Goal: Information Seeking & Learning: Learn about a topic

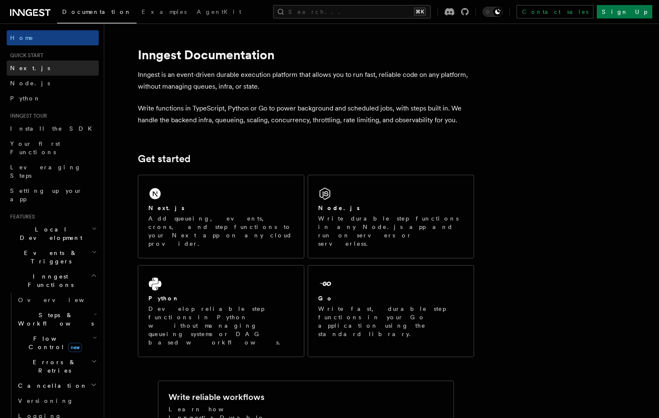
click at [24, 72] on span "Next.js" at bounding box center [30, 68] width 40 height 8
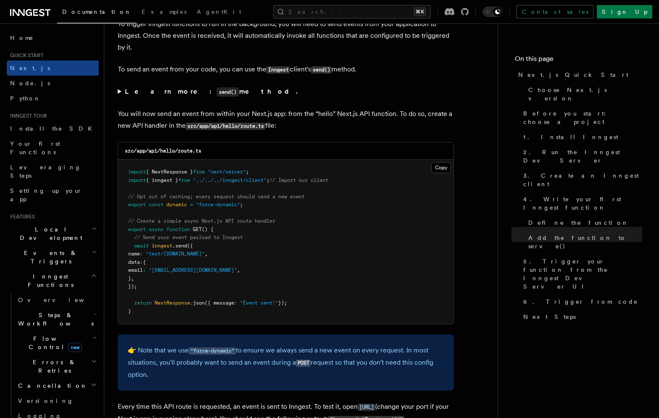
scroll to position [4358, 0]
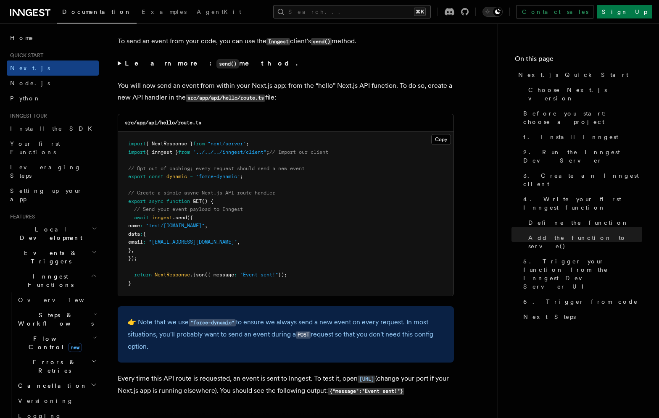
click at [94, 249] on icon "button" at bounding box center [94, 252] width 5 height 7
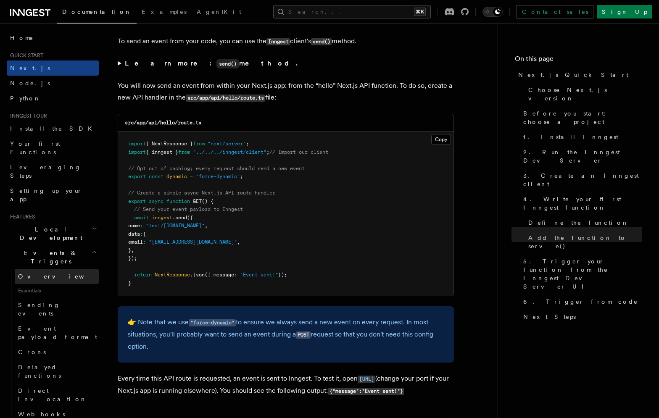
click at [44, 269] on link "Overview" at bounding box center [57, 276] width 84 height 15
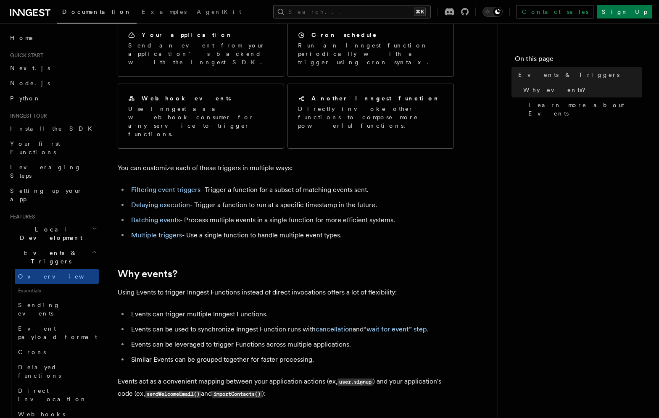
scroll to position [83, 0]
click at [184, 185] on link "Filtering event triggers" at bounding box center [165, 189] width 69 height 8
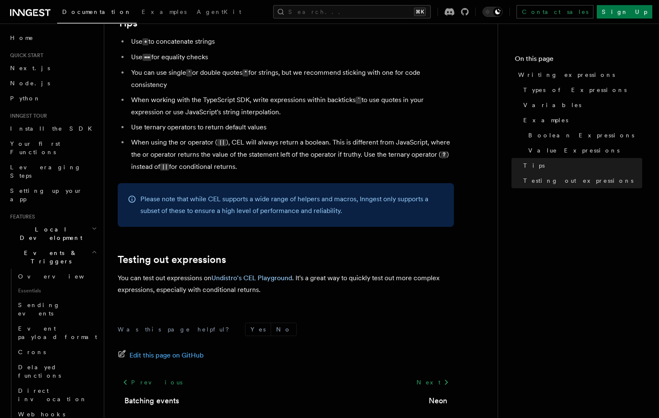
scroll to position [821, 0]
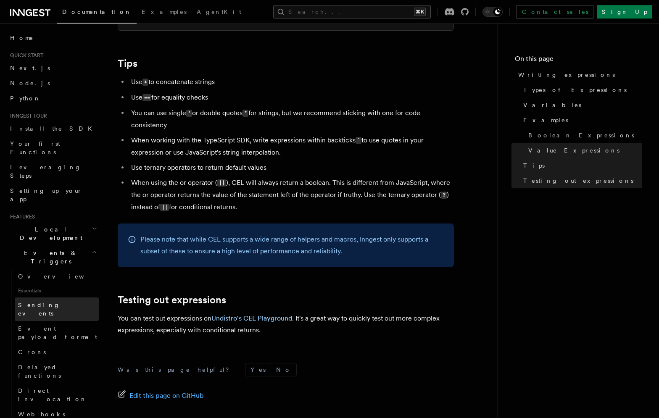
click at [56, 302] on span "Sending events" at bounding box center [39, 309] width 42 height 15
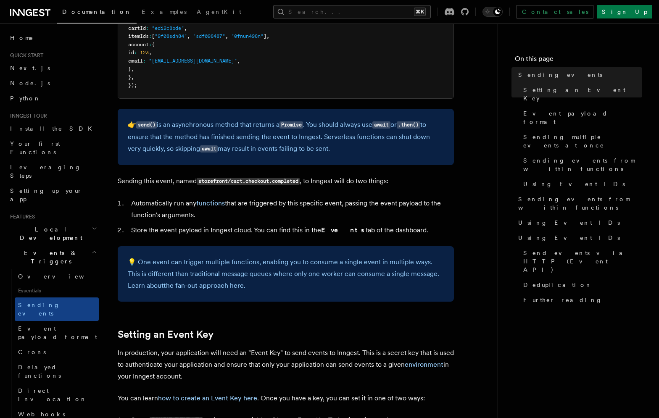
scroll to position [345, 0]
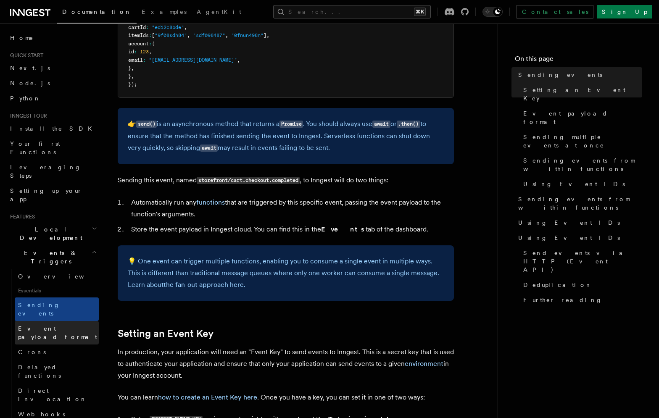
click at [59, 325] on span "Event payload format" at bounding box center [57, 332] width 79 height 15
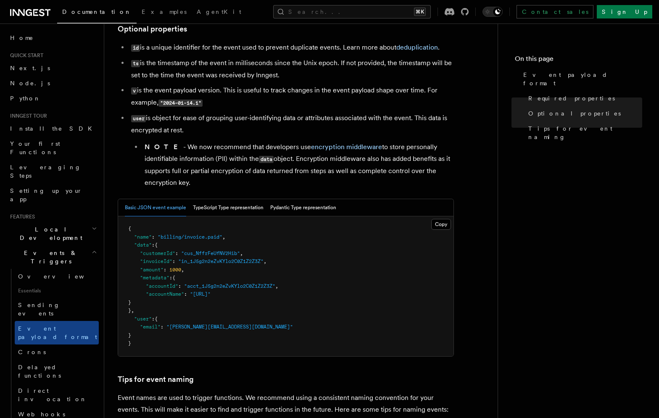
scroll to position [208, 0]
click at [235, 213] on button "TypeScript Type representation" at bounding box center [228, 207] width 71 height 17
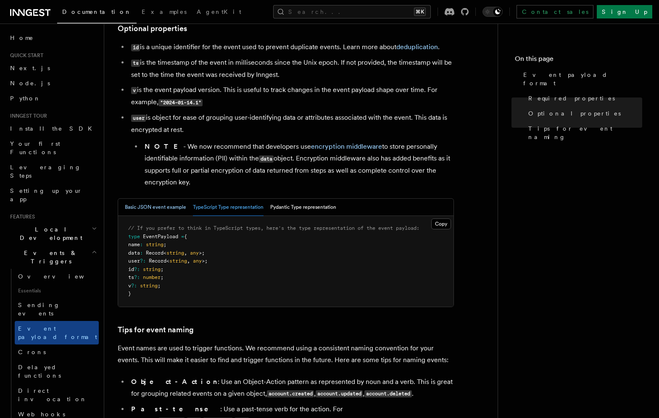
click at [166, 214] on button "Basic JSON event example" at bounding box center [155, 207] width 61 height 17
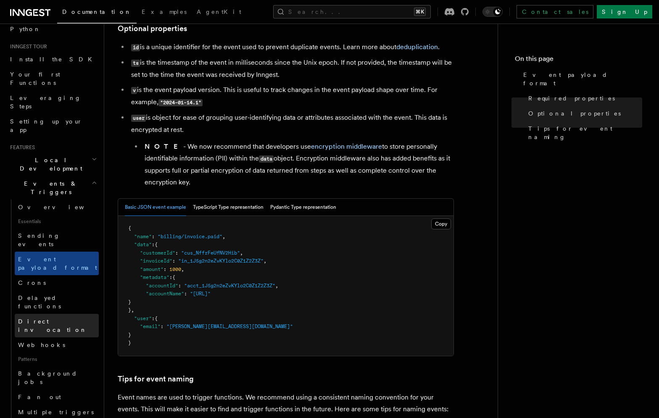
scroll to position [91, 0]
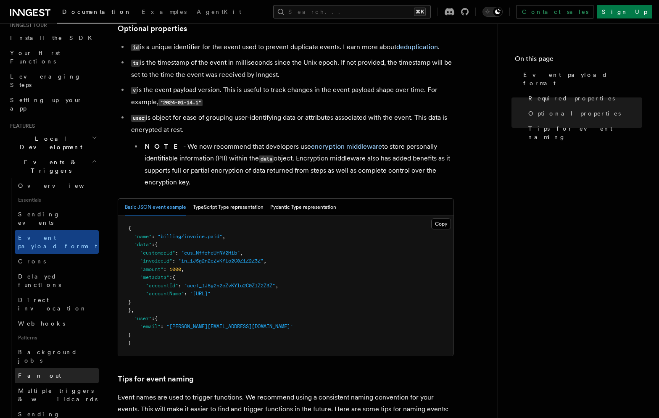
click at [59, 368] on link "Fan out" at bounding box center [57, 375] width 84 height 15
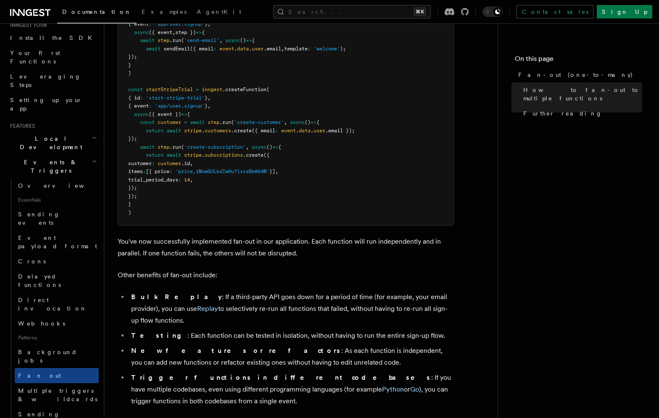
scroll to position [863, 0]
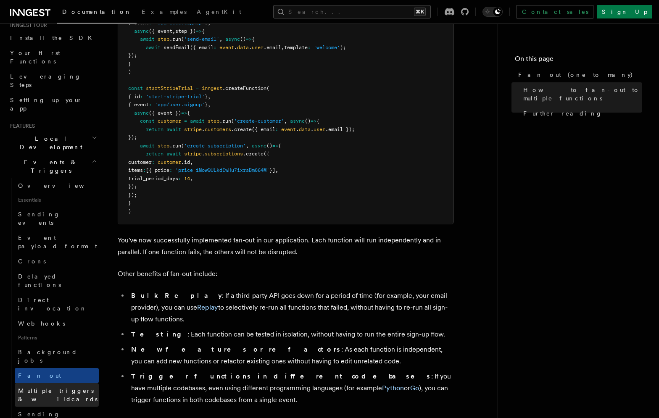
click at [83, 387] on span "Multiple triggers & wildcards" at bounding box center [57, 394] width 79 height 15
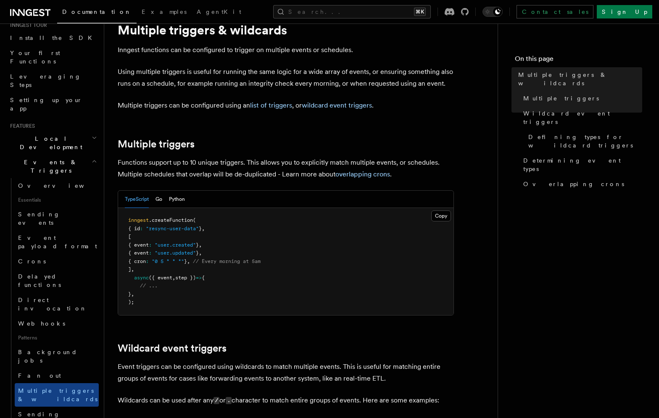
scroll to position [36, 0]
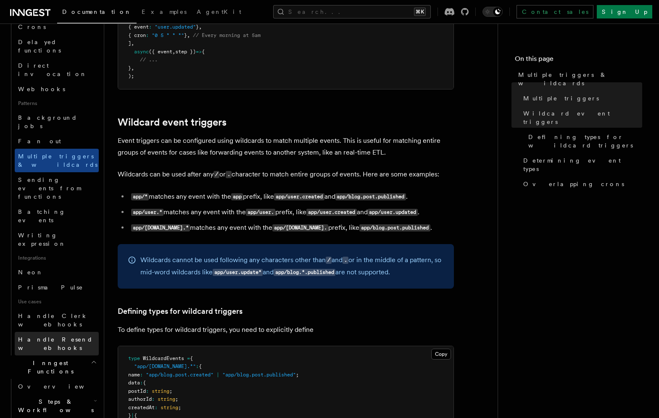
scroll to position [326, 0]
click at [90, 394] on h2 "Steps & Workflows" at bounding box center [57, 406] width 84 height 24
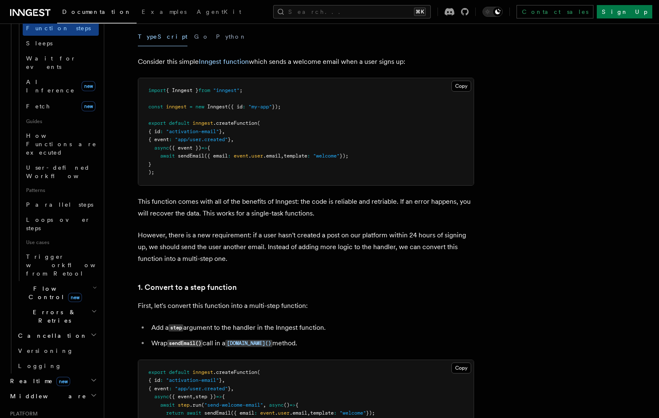
scroll to position [296, 0]
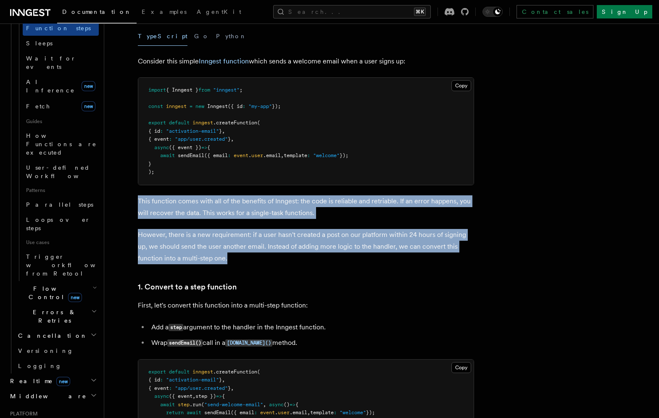
drag, startPoint x: 331, startPoint y: 193, endPoint x: 320, endPoint y: 262, distance: 70.3
click at [320, 262] on p "However, there is a new requirement: if a user hasn't created a post on our pla…" at bounding box center [306, 246] width 336 height 35
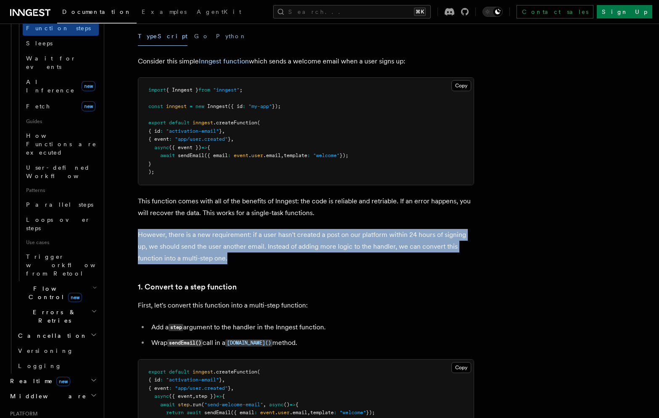
drag, startPoint x: 337, startPoint y: 218, endPoint x: 340, endPoint y: 259, distance: 40.4
click at [340, 259] on p "However, there is a new requirement: if a user hasn't created a post on our pla…" at bounding box center [306, 246] width 336 height 35
drag, startPoint x: 356, startPoint y: 218, endPoint x: 359, endPoint y: 262, distance: 43.8
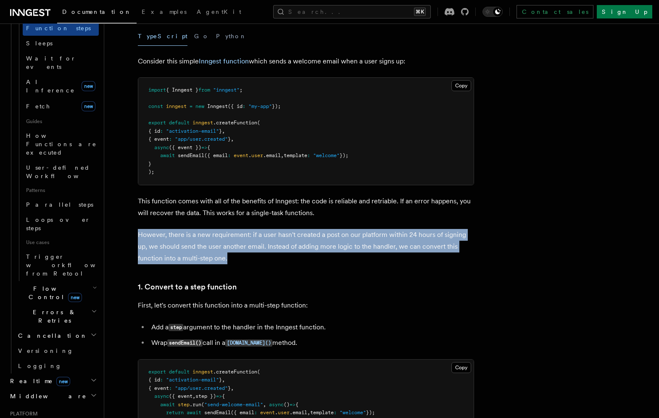
click at [359, 262] on p "However, there is a new requirement: if a user hasn't created a post on our pla…" at bounding box center [306, 246] width 336 height 35
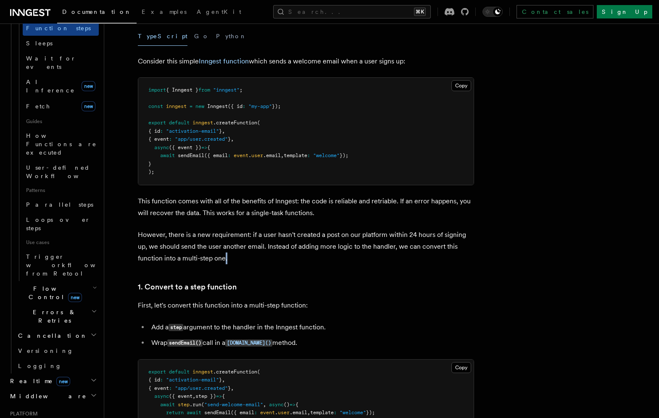
click at [359, 262] on p "However, there is a new requirement: if a user hasn't created a post on our pla…" at bounding box center [306, 246] width 336 height 35
click at [341, 260] on p "However, there is a new requirement: if a user hasn't created a post on our pla…" at bounding box center [306, 246] width 336 height 35
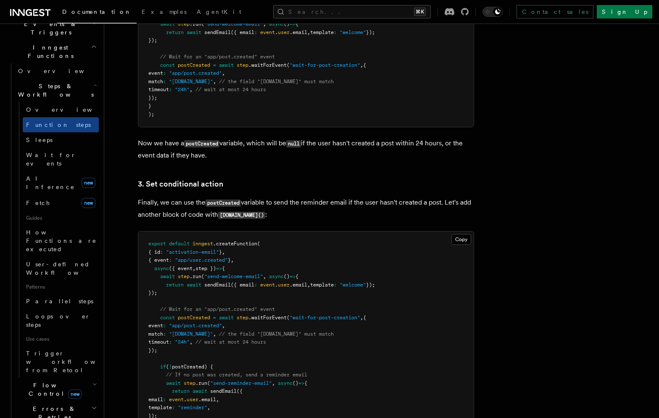
scroll to position [220, 0]
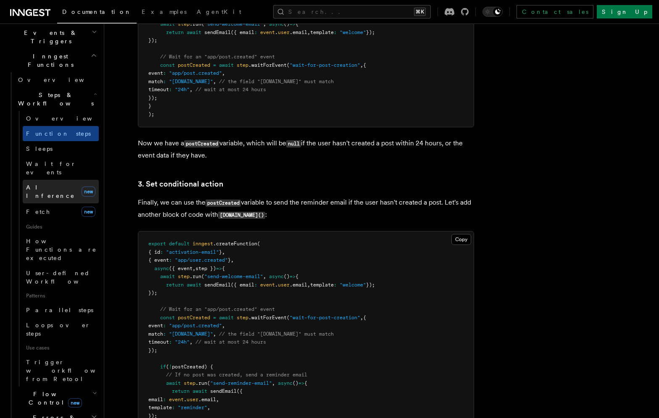
click at [60, 180] on link "AI Inference new" at bounding box center [61, 192] width 76 height 24
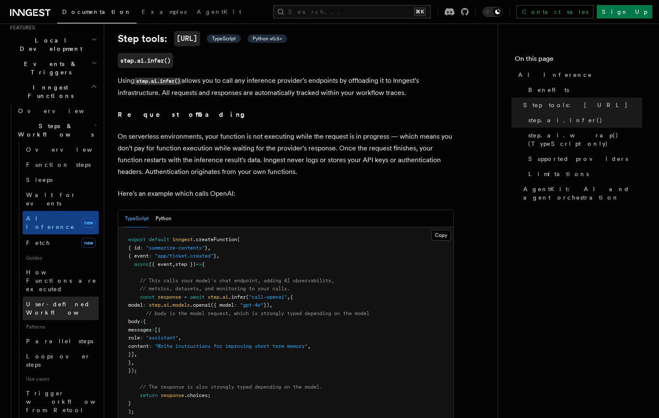
scroll to position [166, 0]
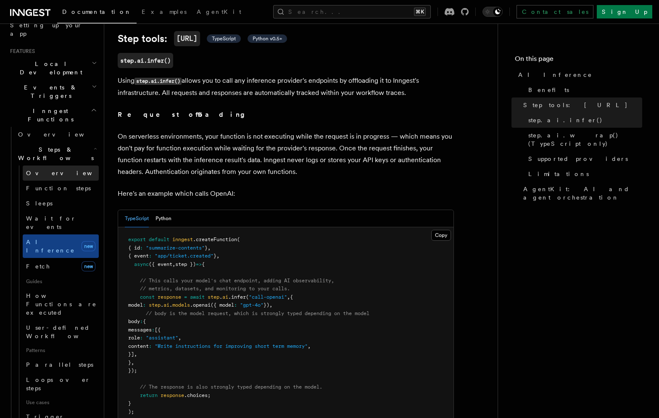
click at [51, 170] on span "Overview" at bounding box center [69, 173] width 87 height 7
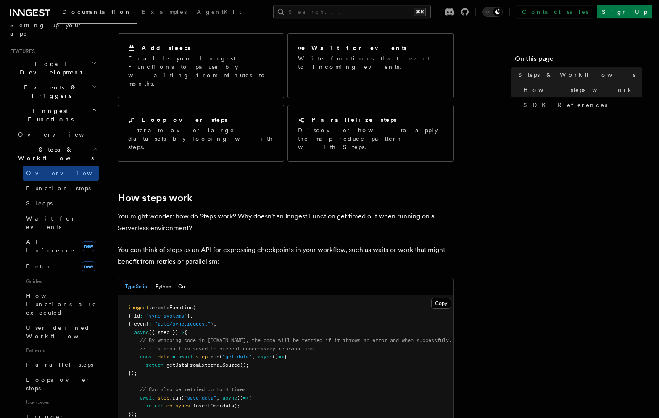
scroll to position [189, 0]
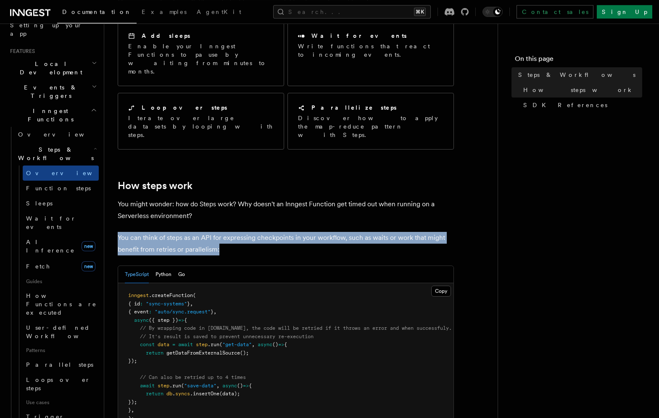
drag, startPoint x: 296, startPoint y: 192, endPoint x: 302, endPoint y: 217, distance: 25.4
click at [302, 232] on p "You can think of steps as an API for expressing checkpoints in your workflow, s…" at bounding box center [286, 244] width 336 height 24
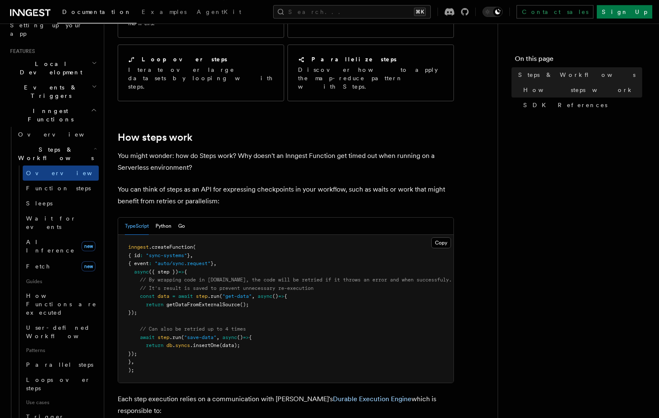
scroll to position [239, 0]
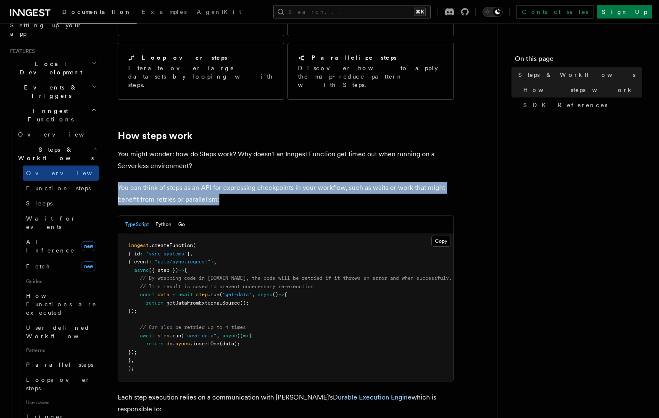
drag, startPoint x: 328, startPoint y: 139, endPoint x: 338, endPoint y: 169, distance: 32.0
click at [338, 182] on p "You can think of steps as an API for expressing checkpoints in your workflow, s…" at bounding box center [286, 194] width 336 height 24
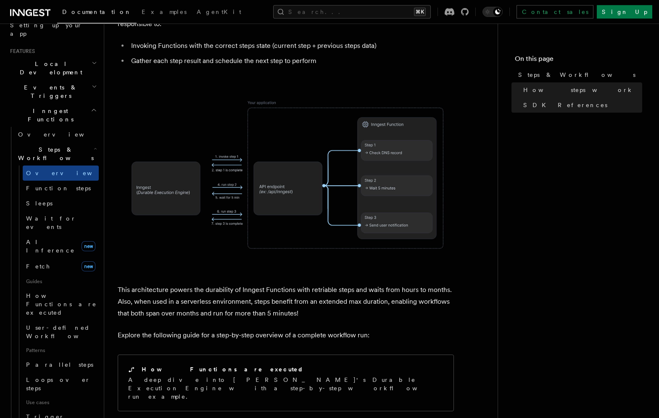
scroll to position [625, 0]
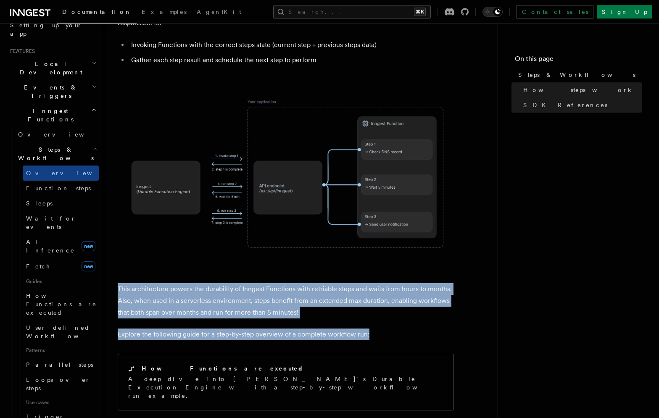
drag, startPoint x: 426, startPoint y: 229, endPoint x: 421, endPoint y: 289, distance: 59.8
click at [421, 289] on article "Features Inngest Functions Steps & Workflows Steps are fundamental building blo…" at bounding box center [301, 45] width 366 height 1267
click at [429, 283] on p "This architecture powers the durability of Inngest Functions with retriable ste…" at bounding box center [286, 300] width 336 height 35
drag, startPoint x: 430, startPoint y: 226, endPoint x: 426, endPoint y: 292, distance: 65.7
click at [426, 292] on article "Features Inngest Functions Steps & Workflows Steps are fundamental building blo…" at bounding box center [301, 45] width 366 height 1267
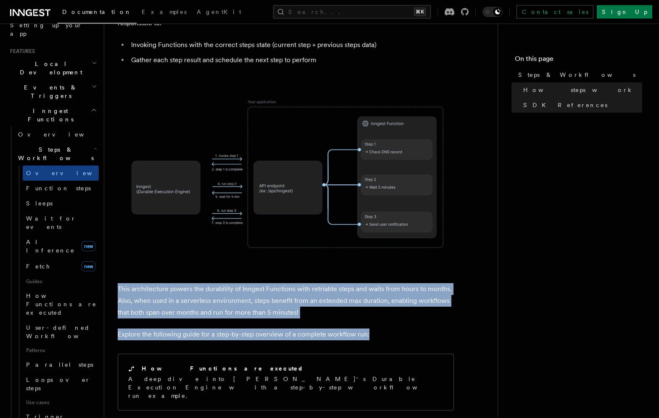
click at [425, 283] on p "This architecture powers the durability of Inngest Functions with retriable ste…" at bounding box center [286, 300] width 336 height 35
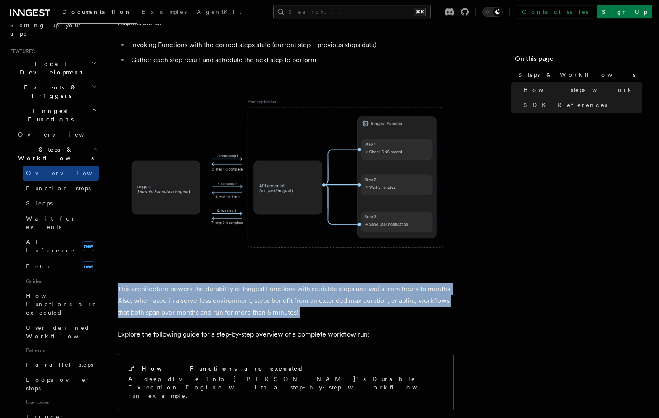
drag, startPoint x: 426, startPoint y: 231, endPoint x: 427, endPoint y: 279, distance: 47.5
click at [427, 279] on article "Features Inngest Functions Steps & Workflows Steps are fundamental building blo…" at bounding box center [301, 45] width 366 height 1267
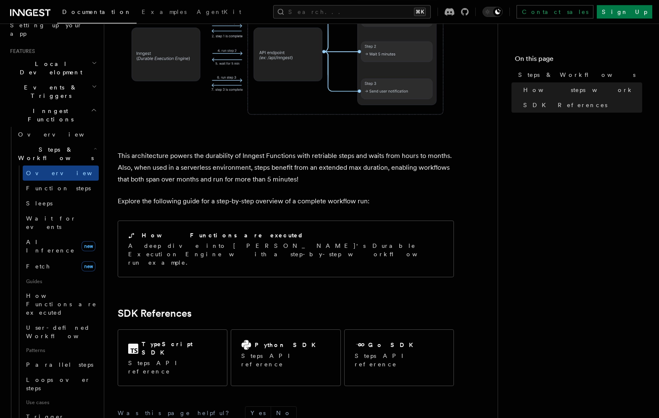
scroll to position [758, 0]
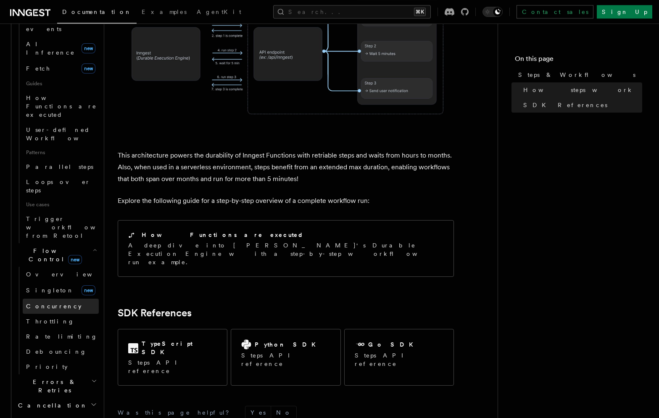
scroll to position [366, 0]
click at [93, 375] on icon "button" at bounding box center [94, 378] width 6 height 7
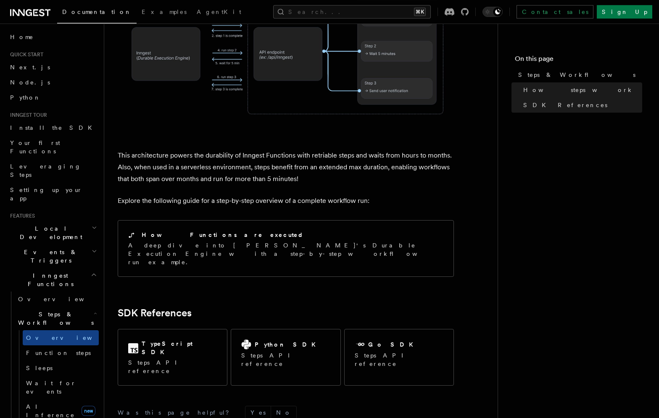
scroll to position [0, 0]
click at [59, 145] on span "Your first Functions" at bounding box center [35, 147] width 50 height 15
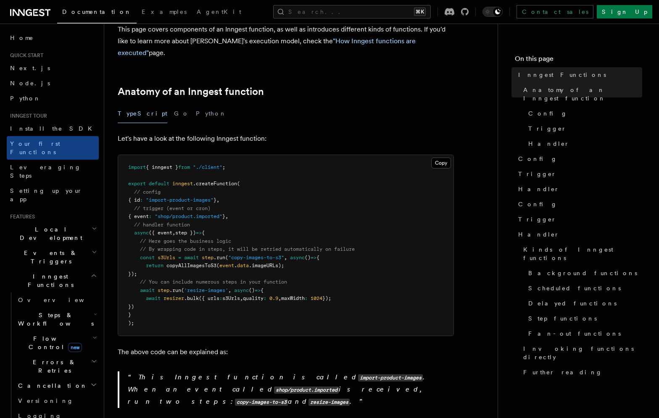
scroll to position [109, 0]
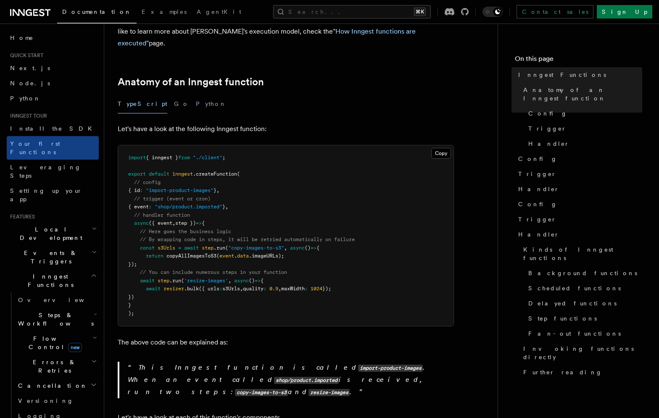
drag, startPoint x: 140, startPoint y: 237, endPoint x: 151, endPoint y: 252, distance: 18.0
click at [151, 252] on pre "import { inngest } from "./client" ; export default inngest .createFunction ( /…" at bounding box center [285, 235] width 335 height 181
drag, startPoint x: 141, startPoint y: 228, endPoint x: 155, endPoint y: 249, distance: 25.2
click at [155, 249] on pre "import { inngest } from "./client" ; export default inngest .createFunction ( /…" at bounding box center [285, 235] width 335 height 181
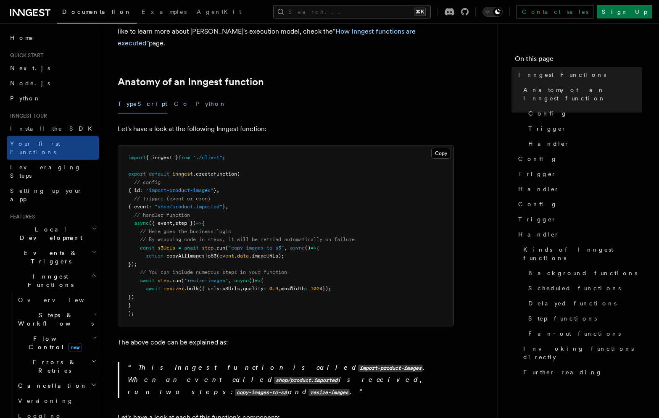
click at [240, 236] on span "// By wrapping code in steps, it will be retried automatically on failure" at bounding box center [247, 239] width 215 height 6
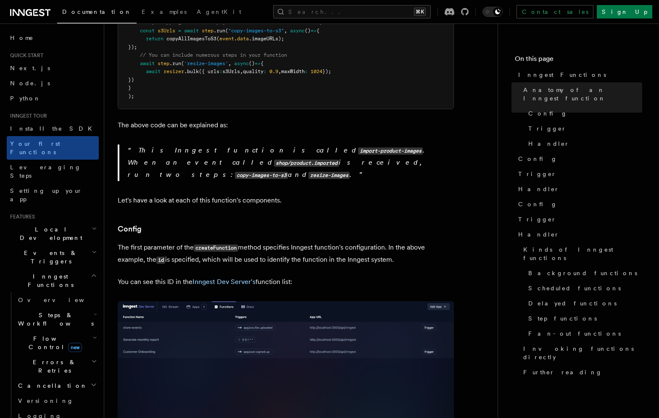
scroll to position [329, 0]
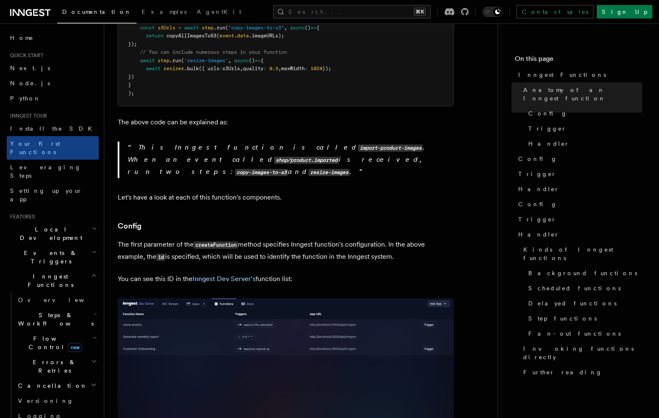
drag, startPoint x: 326, startPoint y: 210, endPoint x: 329, endPoint y: 258, distance: 48.8
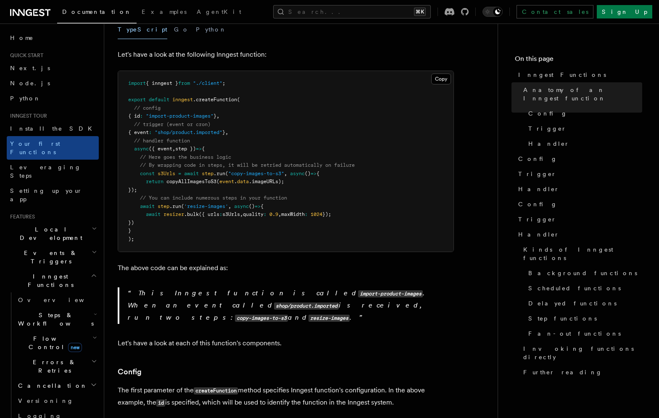
scroll to position [183, 0]
click at [53, 164] on span "Leveraging Steps" at bounding box center [45, 171] width 71 height 15
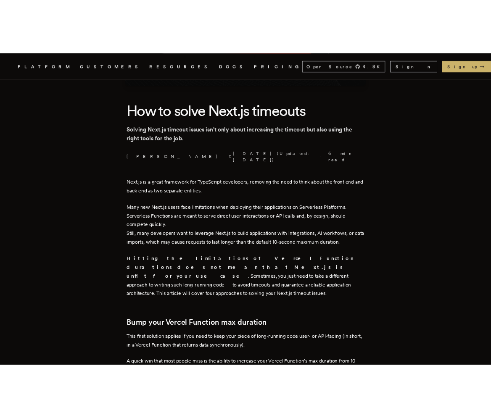
scroll to position [181, 0]
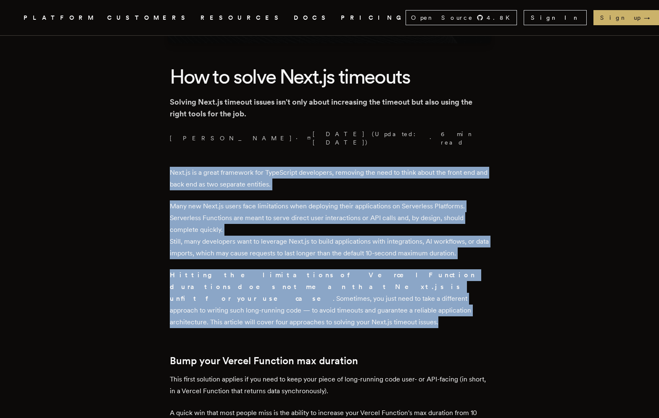
drag, startPoint x: 331, startPoint y: 148, endPoint x: 331, endPoint y: 305, distance: 157.1
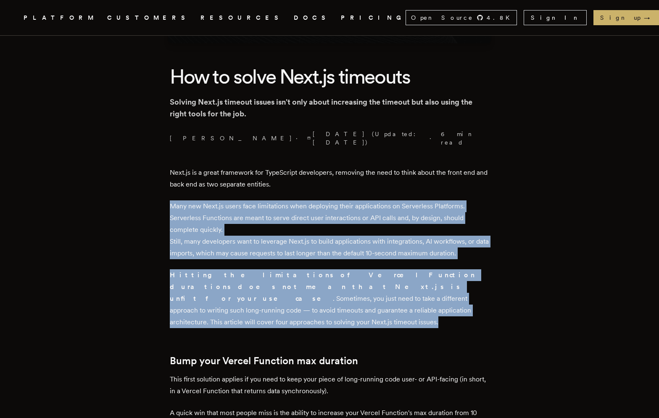
drag, startPoint x: 334, startPoint y: 183, endPoint x: 324, endPoint y: 301, distance: 118.5
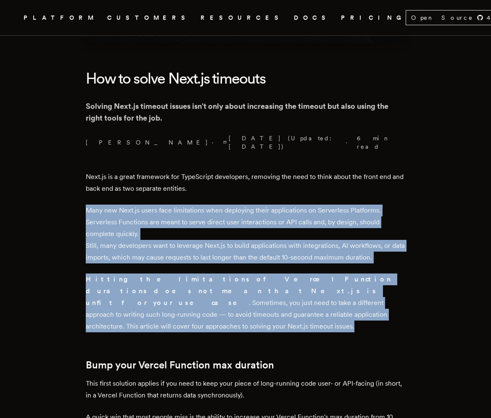
click at [216, 211] on p "Many new Next.js users face limitations when deploying their applications on Se…" at bounding box center [245, 234] width 319 height 59
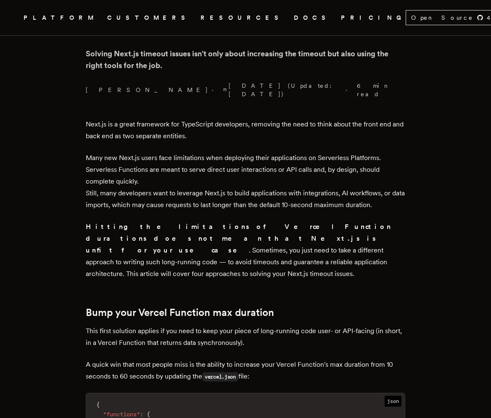
scroll to position [234, 0]
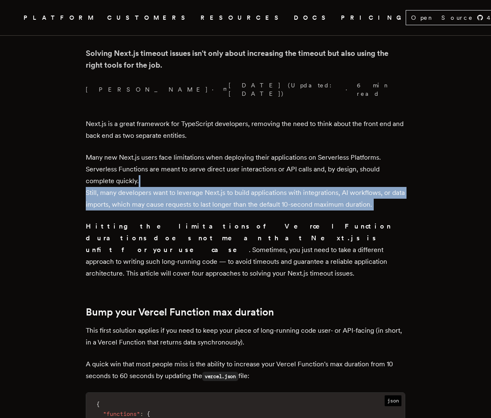
drag, startPoint x: 250, startPoint y: 173, endPoint x: 252, endPoint y: 208, distance: 35.4
click at [234, 172] on p "Many new Next.js users face limitations when deploying their applications on Se…" at bounding box center [245, 181] width 319 height 59
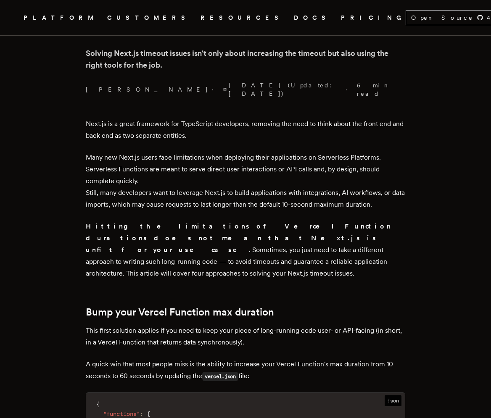
drag, startPoint x: 234, startPoint y: 172, endPoint x: 231, endPoint y: 205, distance: 33.3
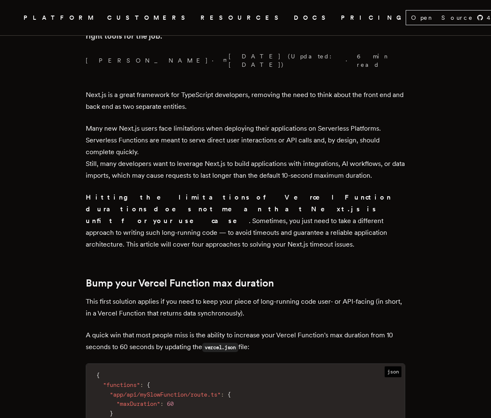
scroll to position [273, 0]
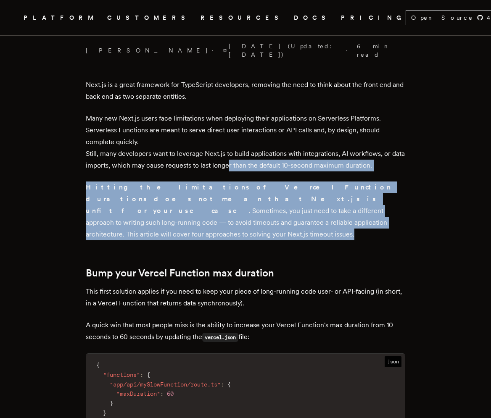
drag, startPoint x: 244, startPoint y: 161, endPoint x: 242, endPoint y: 217, distance: 55.9
click at [230, 215] on p "Hitting the limitations of Vercel Function durations does not mean that Next.js…" at bounding box center [245, 210] width 319 height 59
